Goal: Task Accomplishment & Management: Complete application form

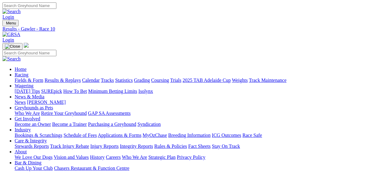
click at [28, 72] on link "Racing" at bounding box center [22, 74] width 14 height 5
click at [27, 78] on link "Fields & Form" at bounding box center [29, 80] width 29 height 5
click at [31, 127] on link "Industry" at bounding box center [23, 129] width 16 height 5
click at [40, 132] on link "Bookings & Scratchings" at bounding box center [39, 134] width 48 height 5
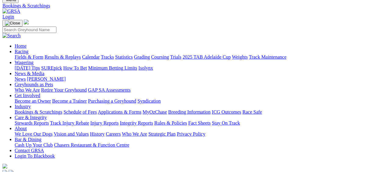
scroll to position [92, 0]
